Goal: Information Seeking & Learning: Learn about a topic

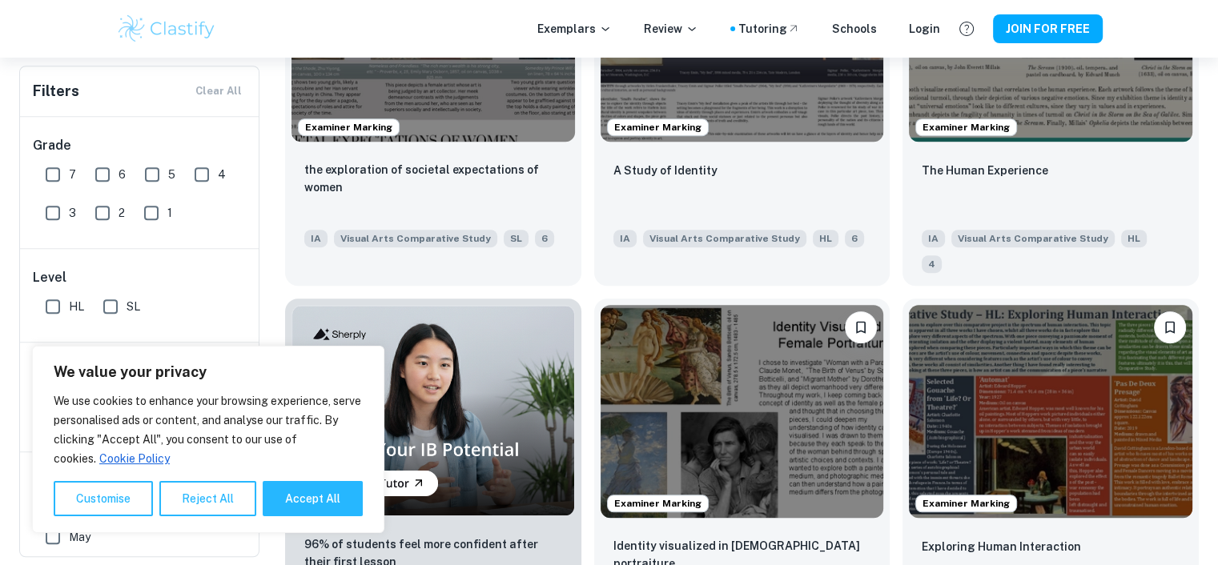
scroll to position [849, 0]
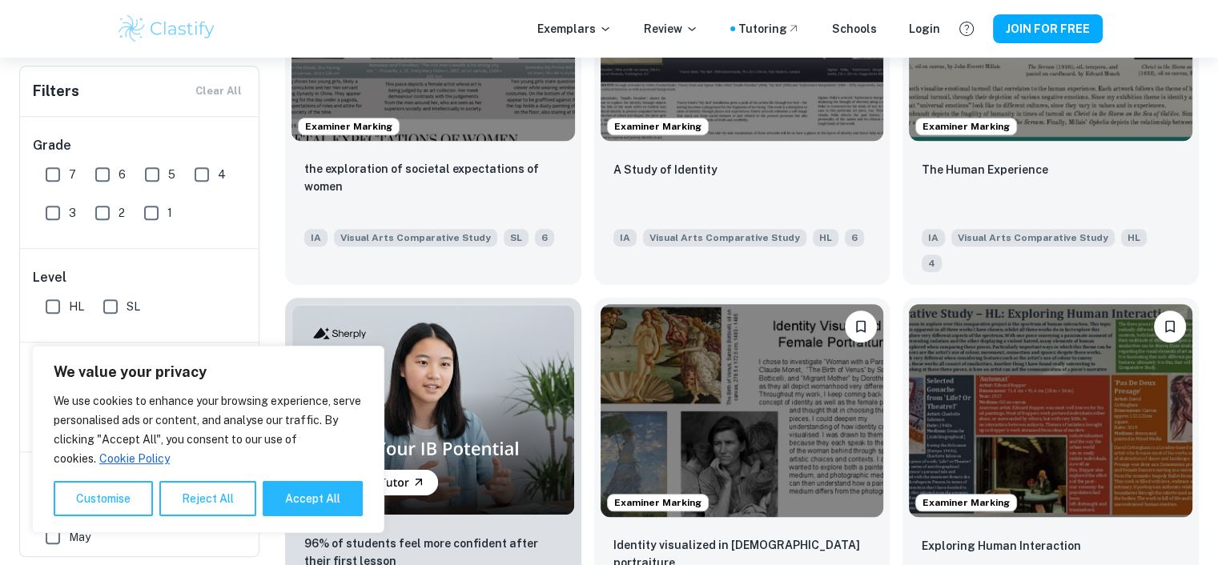
click at [51, 180] on input "7" at bounding box center [53, 175] width 32 height 32
checkbox input "true"
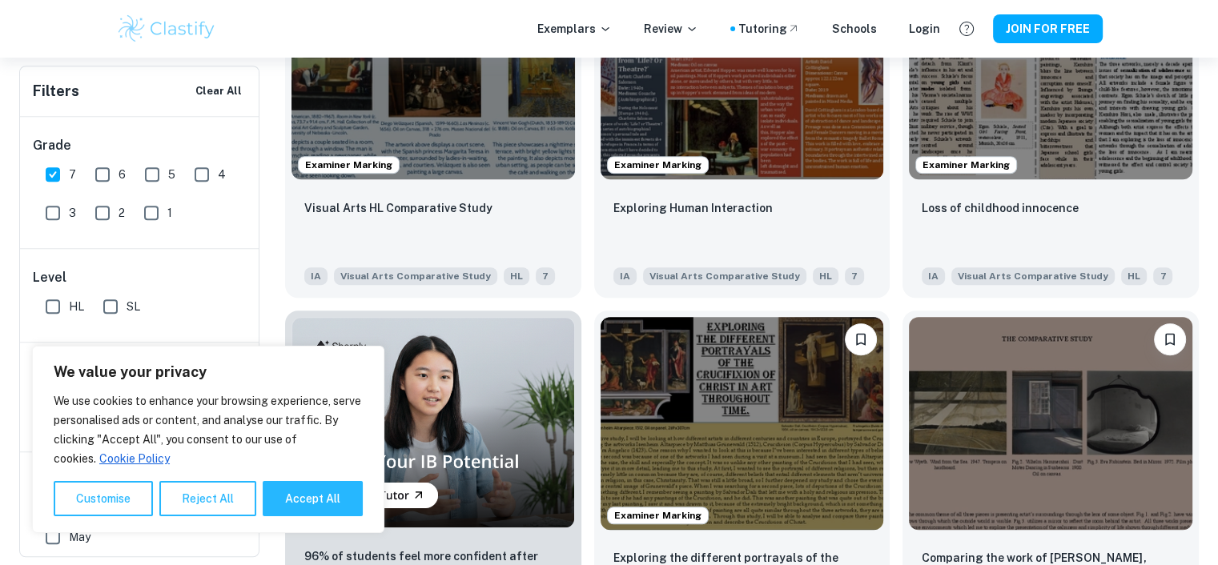
click at [114, 303] on input "SL" at bounding box center [110, 307] width 32 height 32
checkbox input "true"
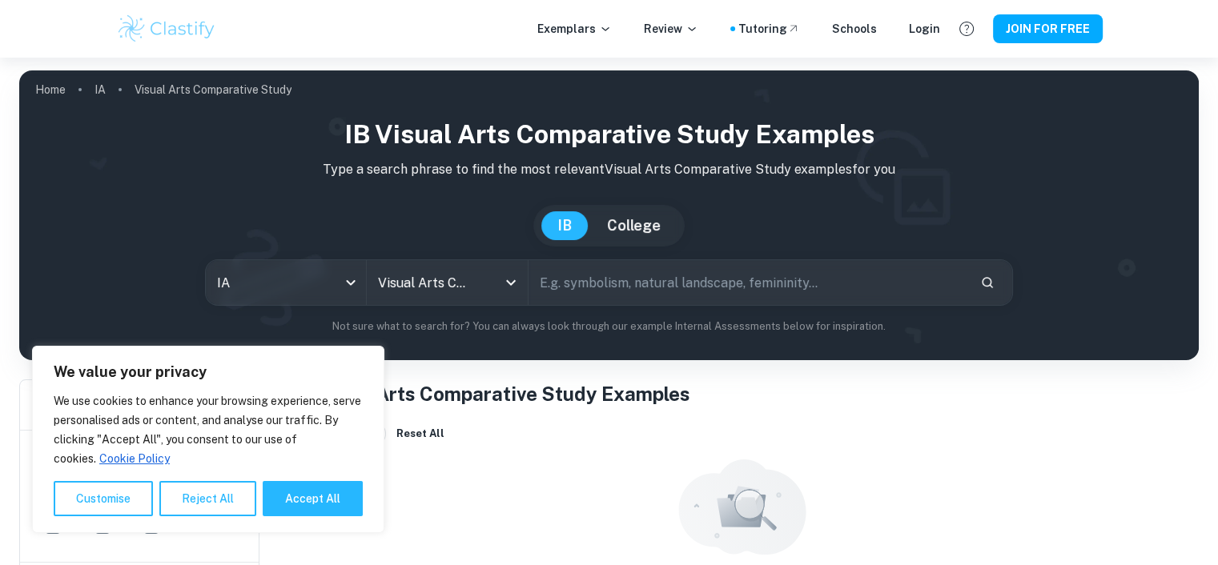
scroll to position [92, 0]
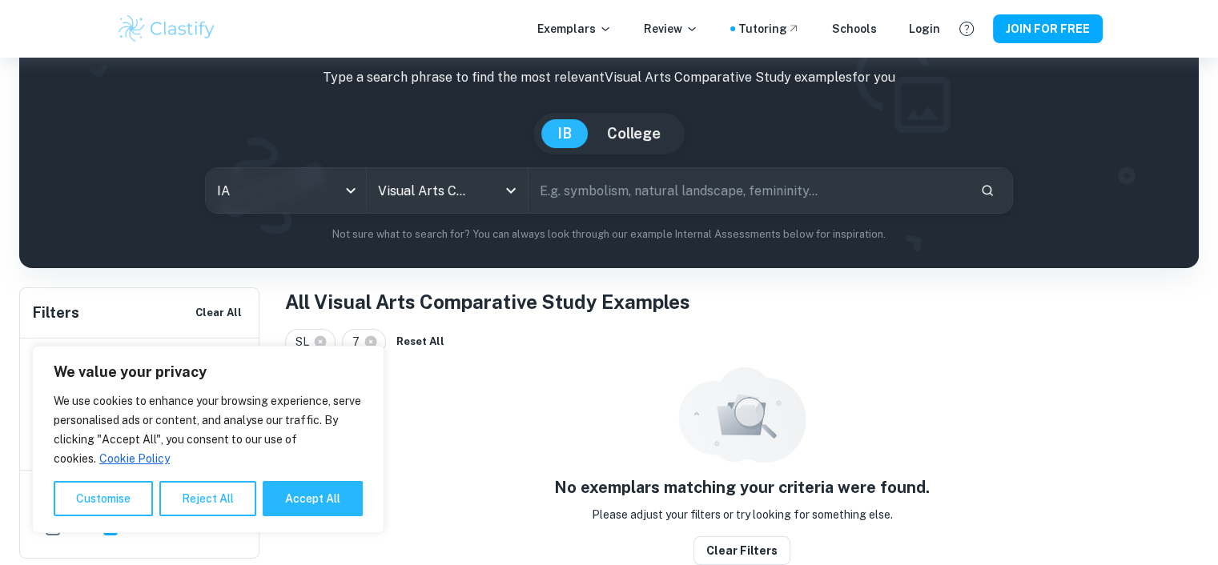
click at [215, 497] on button "Reject All" at bounding box center [207, 498] width 97 height 35
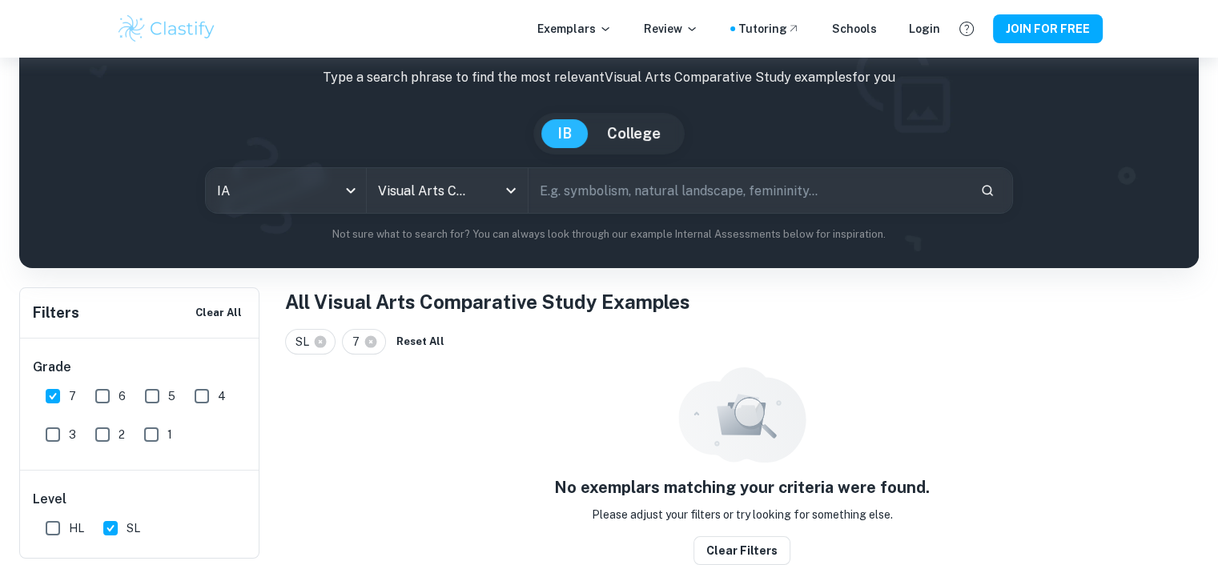
click at [58, 529] on input "HL" at bounding box center [53, 528] width 32 height 32
checkbox input "true"
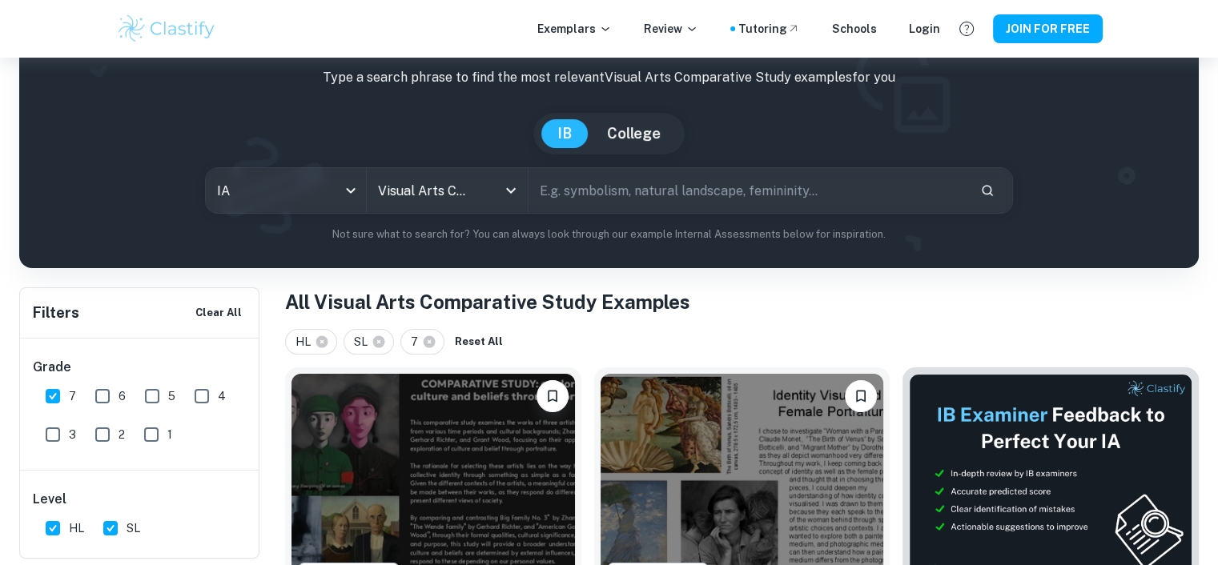
click at [117, 530] on input "SL" at bounding box center [110, 528] width 32 height 32
checkbox input "false"
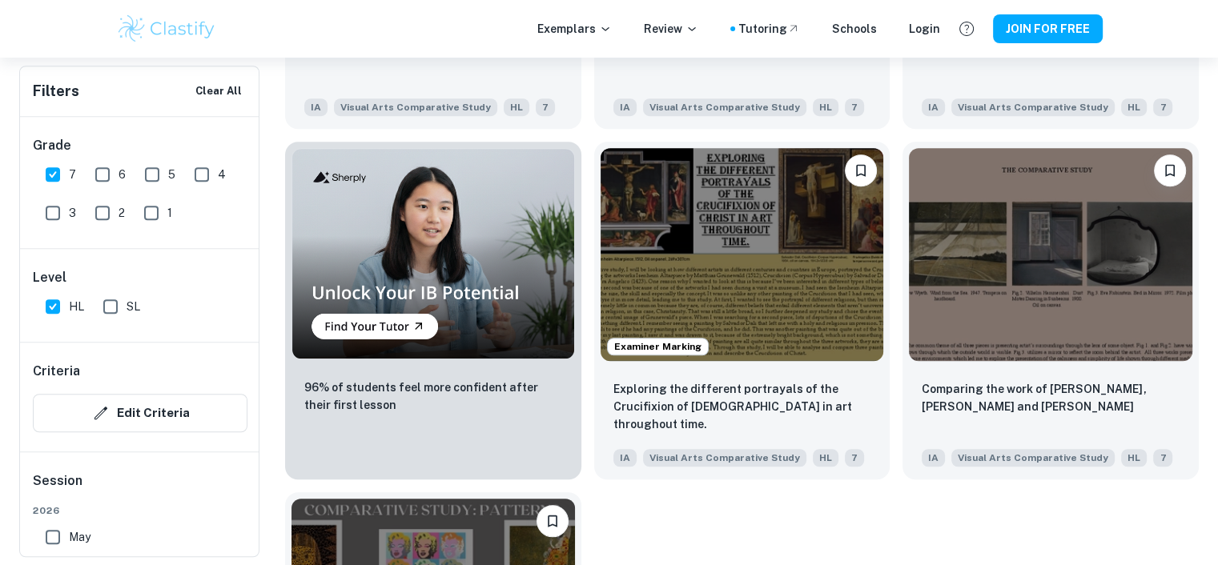
scroll to position [1284, 0]
